Goal: Information Seeking & Learning: Learn about a topic

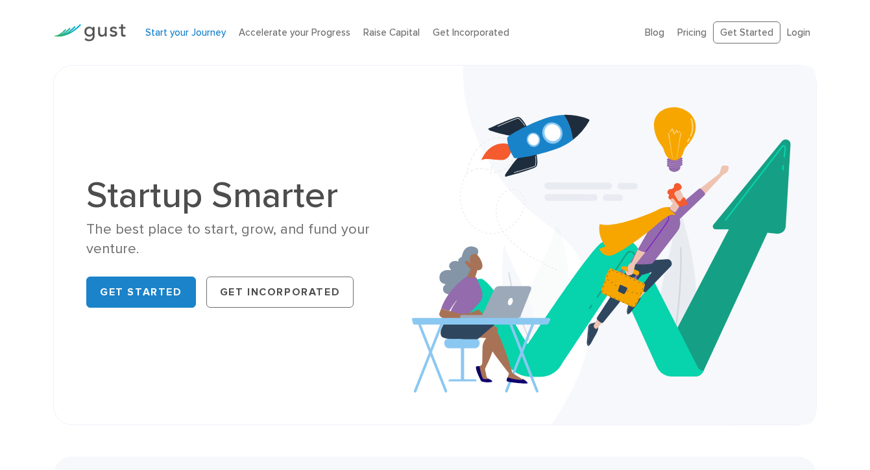
click at [184, 30] on link "Start your Journey" at bounding box center [185, 33] width 80 height 12
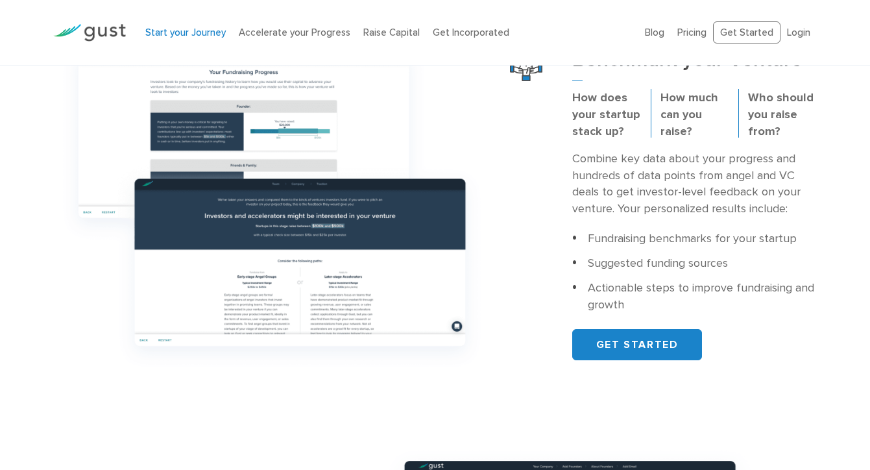
scroll to position [448, 0]
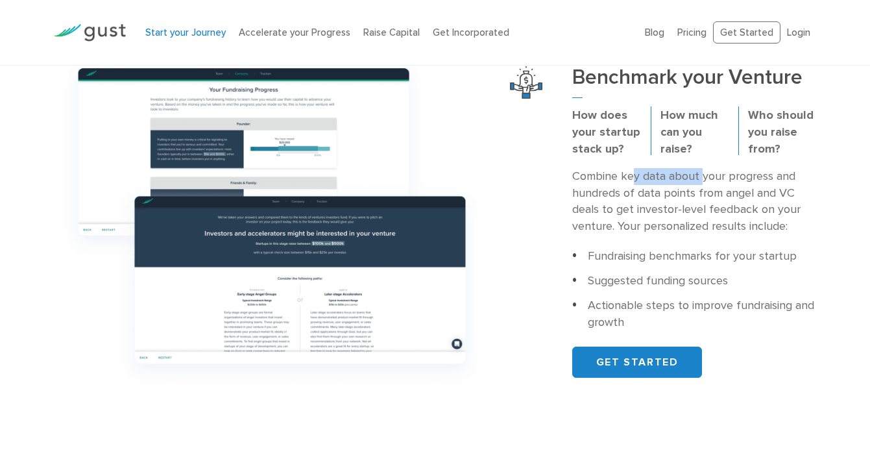
drag, startPoint x: 631, startPoint y: 183, endPoint x: 719, endPoint y: 180, distance: 87.6
click at [718, 180] on p "Combine key data about your progress and hundreds of data points from angel and…" at bounding box center [694, 201] width 245 height 67
click at [644, 210] on p "Combine key data about your progress and hundreds of data points from angel and…" at bounding box center [694, 201] width 245 height 67
click at [639, 198] on p "Combine key data about your progress and hundreds of data points from angel and…" at bounding box center [694, 201] width 245 height 67
drag, startPoint x: 625, startPoint y: 226, endPoint x: 734, endPoint y: 225, distance: 109.0
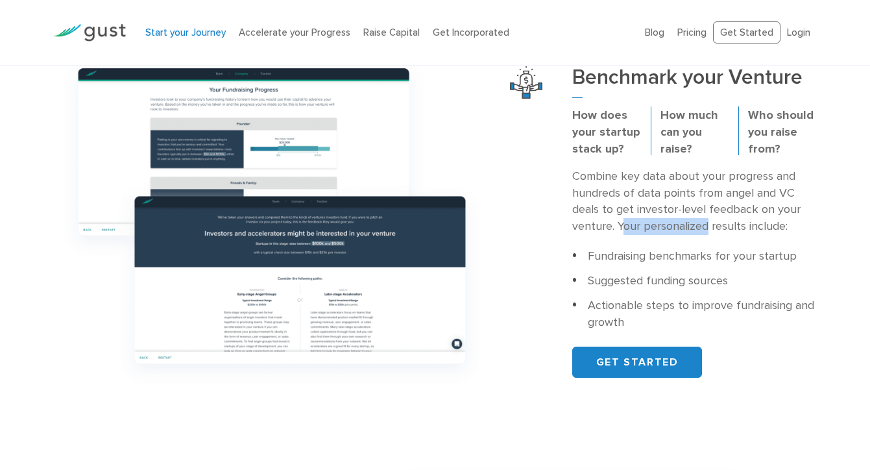
click at [734, 225] on p "Combine key data about your progress and hundreds of data points from angel and…" at bounding box center [694, 201] width 245 height 67
drag, startPoint x: 610, startPoint y: 254, endPoint x: 725, endPoint y: 254, distance: 114.2
click at [725, 254] on li "Fundraising benchmarks for your startup" at bounding box center [694, 256] width 245 height 17
drag, startPoint x: 616, startPoint y: 282, endPoint x: 716, endPoint y: 282, distance: 100.5
click at [712, 282] on li "Suggested funding sources" at bounding box center [694, 280] width 245 height 17
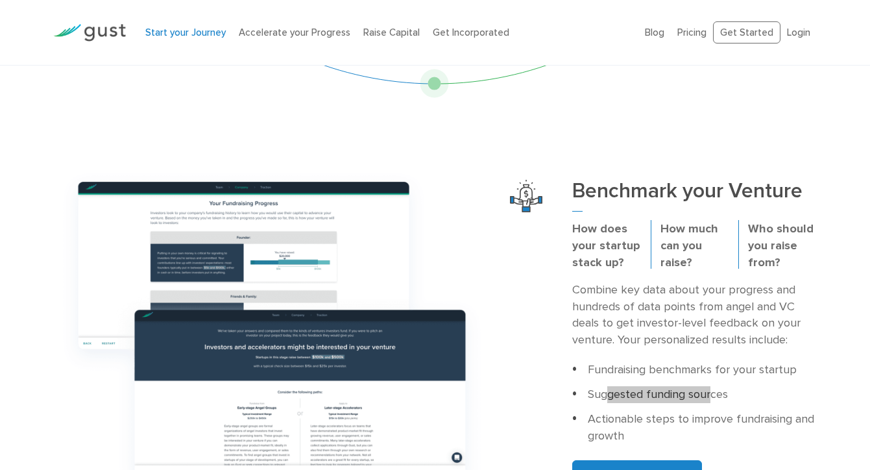
scroll to position [0, 0]
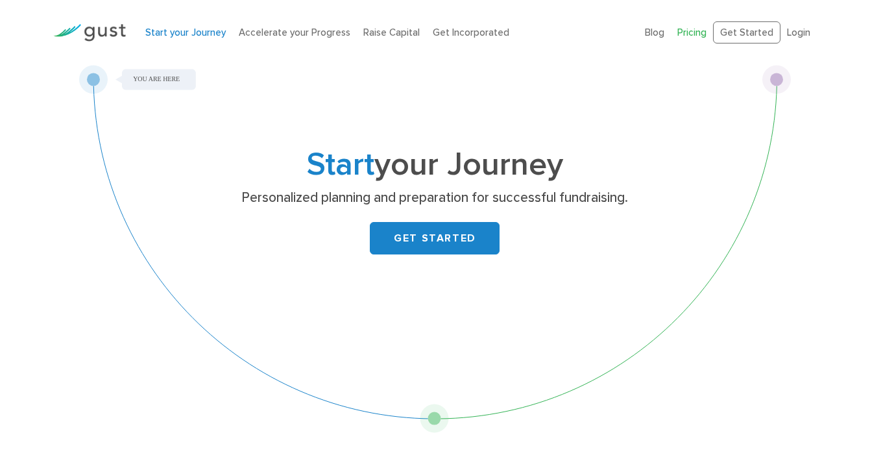
click at [696, 32] on link "Pricing" at bounding box center [691, 33] width 29 height 12
